Goal: Task Accomplishment & Management: Use online tool/utility

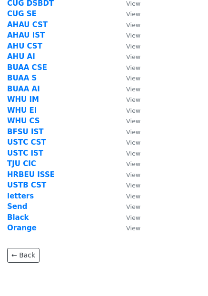
scroll to position [260, 0]
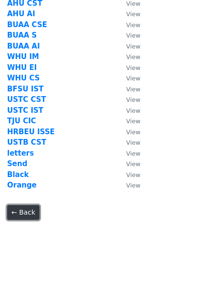
click at [23, 215] on link "← Back" at bounding box center [23, 212] width 32 height 15
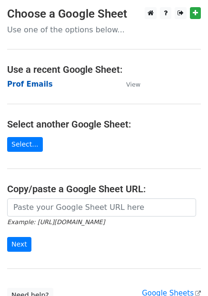
click at [36, 87] on strong "Prof Emails" at bounding box center [30, 84] width 46 height 9
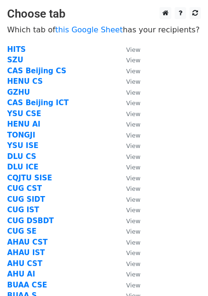
scroll to position [271, 0]
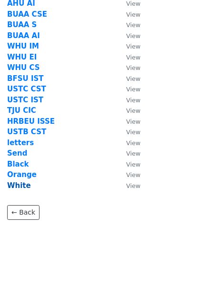
click at [19, 187] on strong "White" at bounding box center [19, 185] width 24 height 9
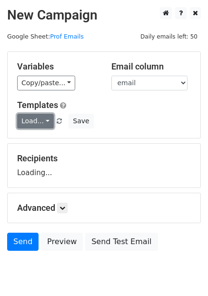
click at [39, 124] on link "Load..." at bounding box center [35, 121] width 37 height 15
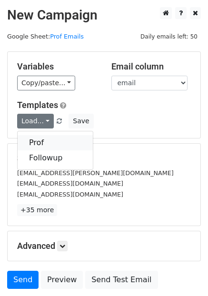
click at [45, 143] on link "Prof" at bounding box center [55, 142] width 75 height 15
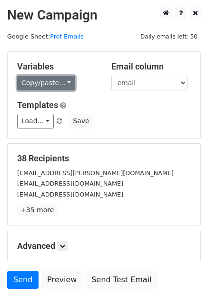
click at [56, 86] on link "Copy/paste..." at bounding box center [46, 83] width 58 height 15
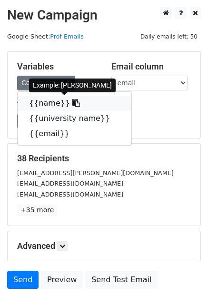
click at [51, 102] on link "{{name}}" at bounding box center [75, 103] width 114 height 15
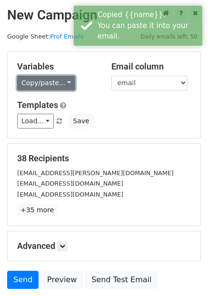
click at [61, 79] on link "Copy/paste..." at bounding box center [46, 83] width 58 height 15
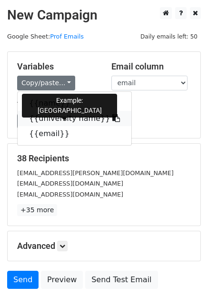
click at [39, 120] on link "{{university name}}" at bounding box center [75, 118] width 114 height 15
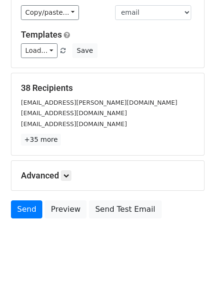
scroll to position [74, 0]
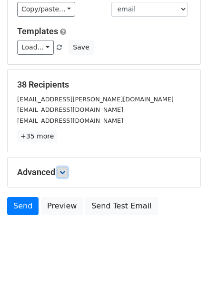
click at [61, 175] on icon at bounding box center [62, 172] width 6 height 6
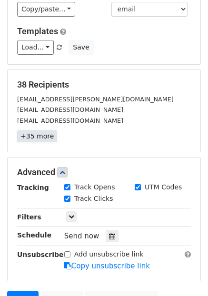
click at [39, 138] on link "+35 more" at bounding box center [37, 136] width 40 height 12
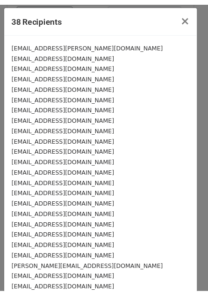
scroll to position [0, 0]
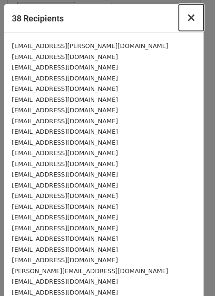
click at [188, 19] on span "×" at bounding box center [192, 17] width 10 height 13
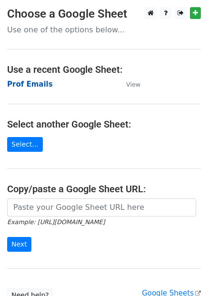
click at [32, 81] on strong "Prof Emails" at bounding box center [30, 84] width 46 height 9
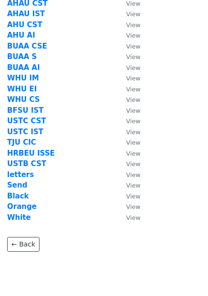
scroll to position [242, 0]
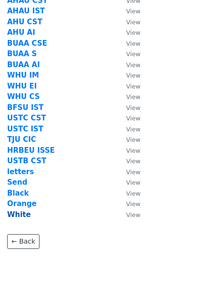
click at [21, 211] on strong "White" at bounding box center [19, 214] width 24 height 9
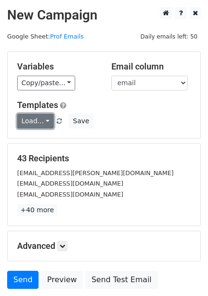
click at [30, 125] on link "Load..." at bounding box center [35, 121] width 37 height 15
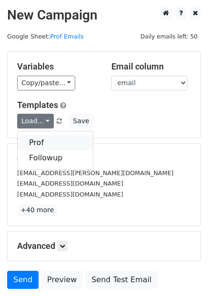
click at [41, 144] on link "Prof" at bounding box center [55, 142] width 75 height 15
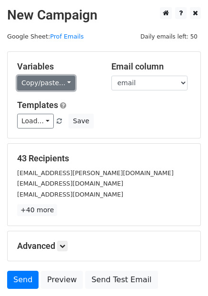
click at [61, 84] on link "Copy/paste..." at bounding box center [46, 83] width 58 height 15
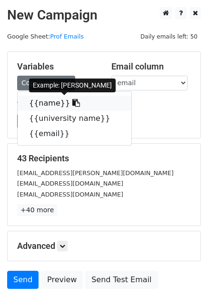
click at [49, 101] on link "{{name}}" at bounding box center [75, 103] width 114 height 15
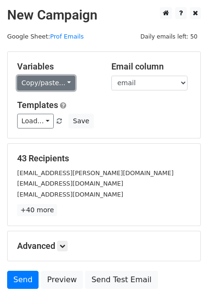
click at [49, 79] on link "Copy/paste..." at bounding box center [46, 83] width 58 height 15
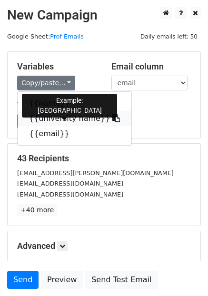
click at [53, 122] on link "{{university name}}" at bounding box center [75, 118] width 114 height 15
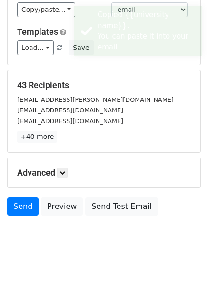
scroll to position [74, 0]
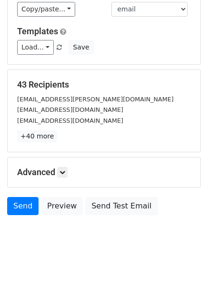
click at [58, 168] on h5 "Advanced" at bounding box center [104, 172] width 174 height 10
click at [62, 171] on icon at bounding box center [62, 172] width 6 height 6
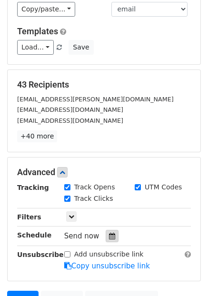
click at [106, 236] on div at bounding box center [112, 236] width 13 height 12
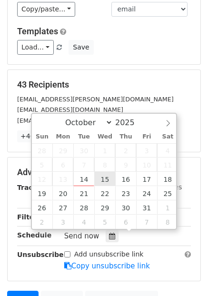
type input "2025-10-15 12:00"
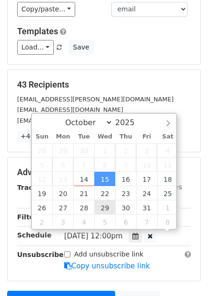
scroll to position [0, 0]
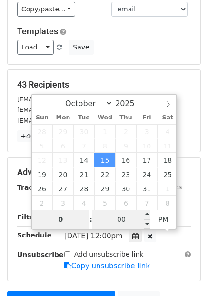
type input "05"
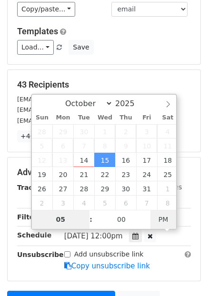
type input "2025-10-15 05:00"
click at [166, 217] on span "PM" at bounding box center [163, 219] width 26 height 19
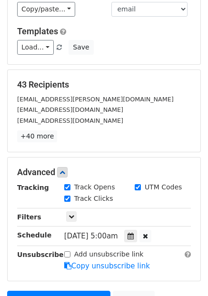
click at [202, 218] on main "New Campaign Daily emails left: 50 Google Sheet: Prof Emails Variables Copy/pas…" at bounding box center [104, 134] width 208 height 403
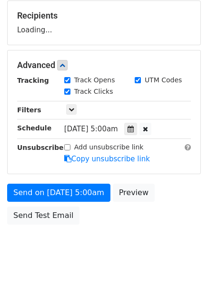
scroll to position [152, 0]
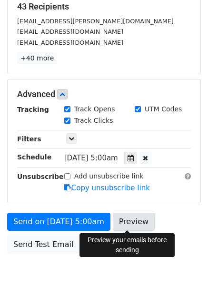
click at [129, 224] on link "Preview" at bounding box center [134, 222] width 42 height 18
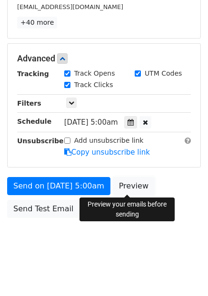
scroll to position [190, 0]
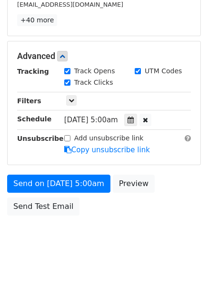
click at [53, 234] on body "New Campaign Daily emails left: 50 Google Sheet: Prof Emails Variables Copy/pas…" at bounding box center [104, 37] width 208 height 441
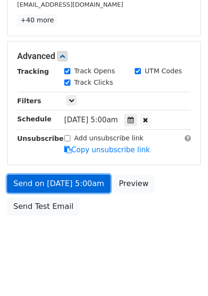
click at [83, 185] on link "Send on Oct 15 at 5:00am" at bounding box center [58, 184] width 103 height 18
